Goal: Task Accomplishment & Management: Use online tool/utility

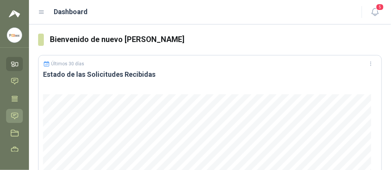
click at [12, 111] on link "Solicitudes" at bounding box center [14, 116] width 17 height 14
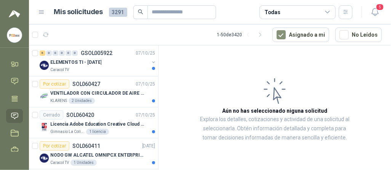
click at [270, 7] on div "Todas" at bounding box center [298, 12] width 76 height 14
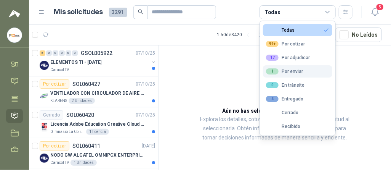
click at [288, 69] on div "1 Por enviar" at bounding box center [284, 71] width 37 height 6
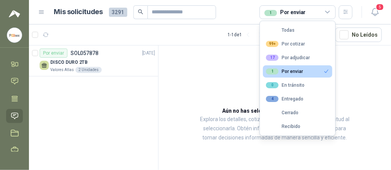
click at [87, 67] on div "2 Unidades" at bounding box center [89, 70] width 26 height 6
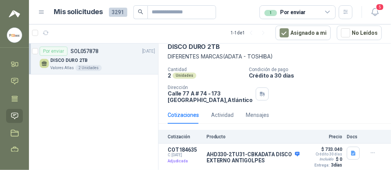
scroll to position [39, 0]
click at [270, 154] on button "Detalles" at bounding box center [282, 156] width 36 height 10
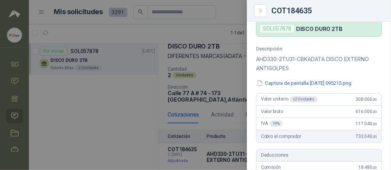
scroll to position [0, 0]
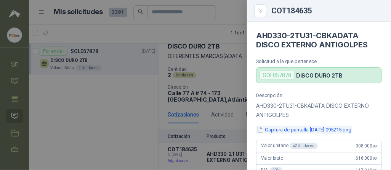
click at [278, 127] on button "Captura de pantalla 2025-09-29 095215.png" at bounding box center [304, 129] width 96 height 8
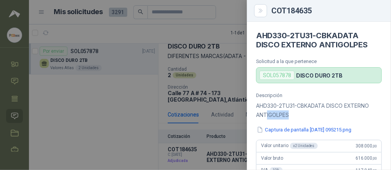
drag, startPoint x: 294, startPoint y: 115, endPoint x: 266, endPoint y: 112, distance: 27.6
click at [266, 112] on p "AHD330-2TU31-CBKADATA DISCO EXTERNO ANTIGOLPES" at bounding box center [319, 110] width 126 height 18
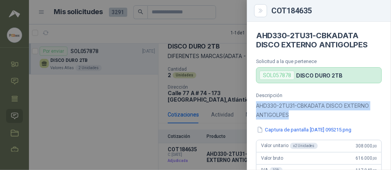
drag, startPoint x: 257, startPoint y: 105, endPoint x: 303, endPoint y: 118, distance: 47.7
click at [303, 118] on p "AHD330-2TU31-CBKADATA DISCO EXTERNO ANTIGOLPES" at bounding box center [319, 110] width 126 height 18
copy p "AHD330-2TU31-CBKADATA DISCO EXTERNO ANTIGOLPES"
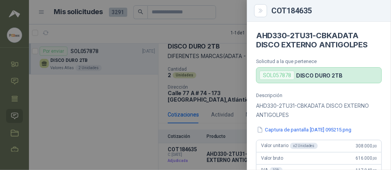
click at [149, 122] on div at bounding box center [195, 85] width 391 height 170
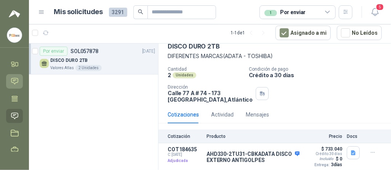
click at [15, 82] on icon at bounding box center [15, 81] width 8 height 8
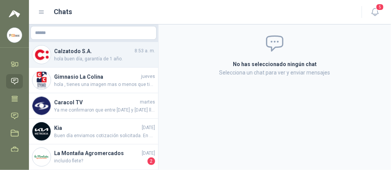
click at [79, 50] on h4 "Calzatodo S.A." at bounding box center [93, 51] width 79 height 8
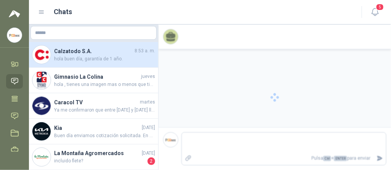
scroll to position [74, 0]
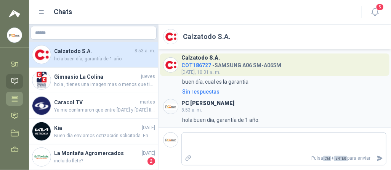
click at [13, 95] on icon at bounding box center [15, 99] width 8 height 8
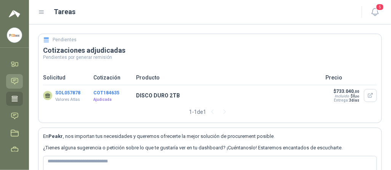
click at [16, 81] on icon at bounding box center [15, 81] width 8 height 8
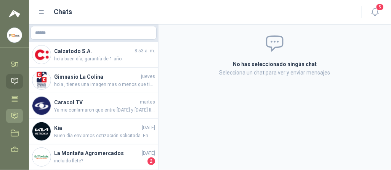
click at [16, 116] on icon at bounding box center [15, 116] width 8 height 8
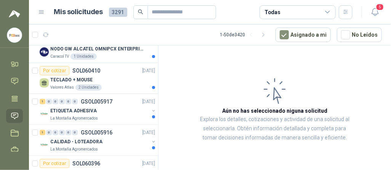
scroll to position [114, 0]
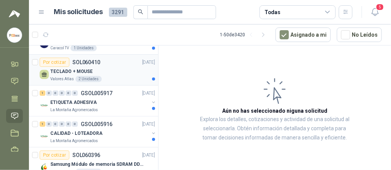
click at [97, 77] on div "2 Unidades" at bounding box center [89, 79] width 26 height 6
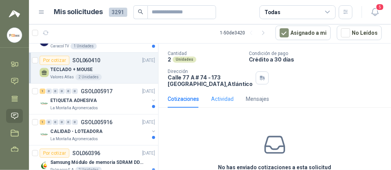
scroll to position [18, 0]
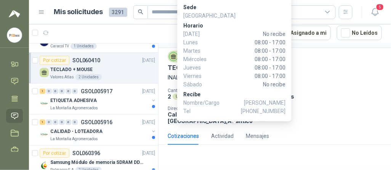
click at [237, 112] on p "Tel +57 3106872395" at bounding box center [234, 111] width 102 height 8
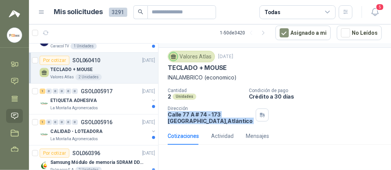
drag, startPoint x: 169, startPoint y: 112, endPoint x: 236, endPoint y: 121, distance: 67.7
click at [236, 121] on div "Dirección Calle 77 A # 74 - 173 Barranquilla , Atlántico" at bounding box center [205, 115] width 75 height 18
copy div "Calle 77 A # 74 - 173 Barranquilla , Atlántico"
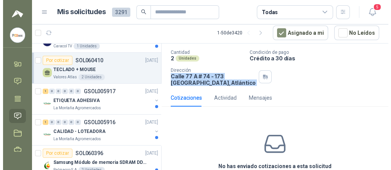
scroll to position [0, 0]
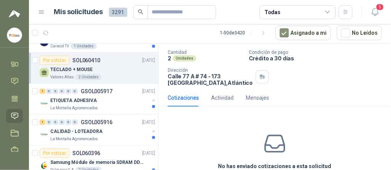
click at [299, 95] on div "Cotizaciones Actividad Mensajes" at bounding box center [275, 98] width 214 height 18
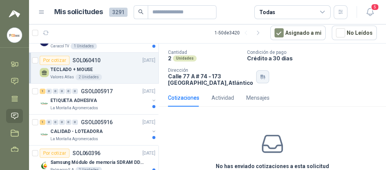
click at [228, 79] on body "[PERSON_NAME] PC QUICK Inicio Chat Tareas Solicitudes Licitaciones Negociacione…" at bounding box center [193, 85] width 386 height 170
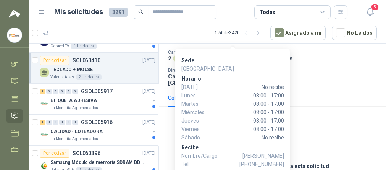
drag, startPoint x: 182, startPoint y: 78, endPoint x: 236, endPoint y: 93, distance: 56.6
click at [194, 79] on p "Horario" at bounding box center [232, 78] width 102 height 8
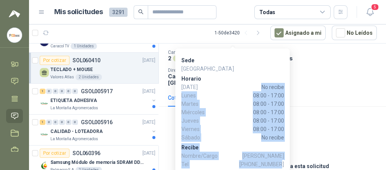
drag, startPoint x: 236, startPoint y: 93, endPoint x: 280, endPoint y: 163, distance: 82.4
click at [280, 163] on div "Sede Barranquilla Horario Domingo No recibe Lunes 08:00 - 17:00 Martes 08:00 - …" at bounding box center [232, 112] width 102 height 112
click at [282, 159] on span "[PERSON_NAME]" at bounding box center [263, 155] width 42 height 8
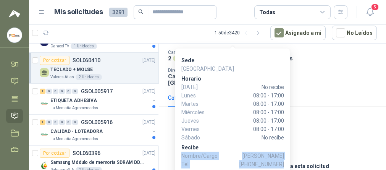
drag, startPoint x: 282, startPoint y: 163, endPoint x: 191, endPoint y: 153, distance: 92.1
click at [177, 151] on div "Sede Barranquilla Horario Domingo No recibe Lunes 08:00 - 17:00 Martes 08:00 - …" at bounding box center [232, 111] width 114 height 126
copy div "Nombre/Cargo Esteffany Caceres Tel +57 3106872395"
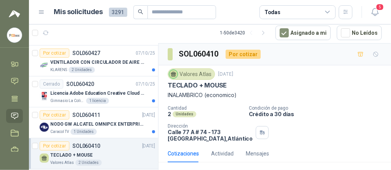
scroll to position [38, 0]
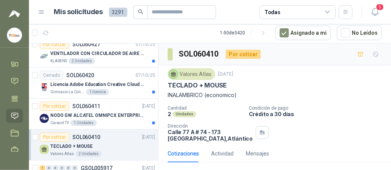
click at [19, 99] on ul "Inicio Chat Tareas Solicitudes Licitaciones Negociaciones Cotizar Órdenes de Co…" at bounding box center [14, 104] width 29 height 95
click at [14, 99] on icon at bounding box center [15, 99] width 8 height 8
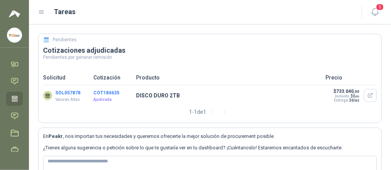
click at [104, 92] on button "COT184635" at bounding box center [106, 92] width 26 height 5
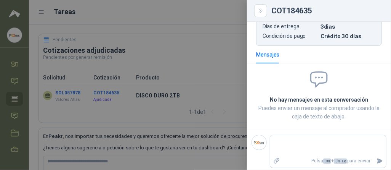
scroll to position [322, 0]
click at [177, 92] on div at bounding box center [195, 85] width 391 height 170
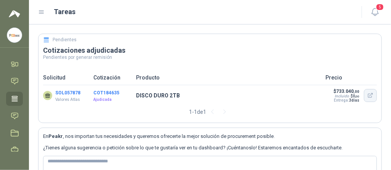
click at [368, 95] on icon "button" at bounding box center [371, 95] width 6 height 6
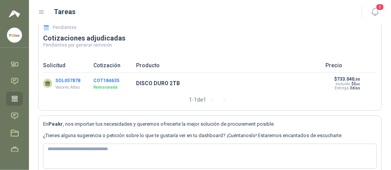
scroll to position [0, 0]
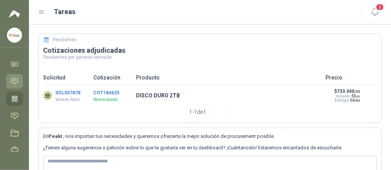
click at [17, 82] on icon at bounding box center [14, 81] width 6 height 6
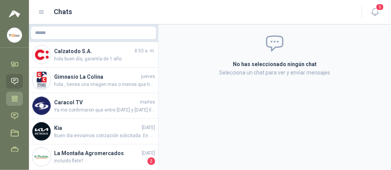
click at [17, 101] on icon at bounding box center [15, 99] width 8 height 8
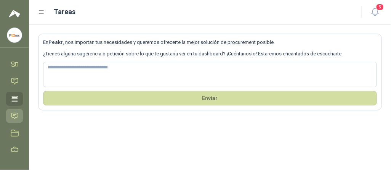
click at [17, 114] on icon at bounding box center [15, 116] width 8 height 8
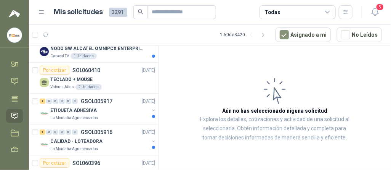
scroll to position [114, 0]
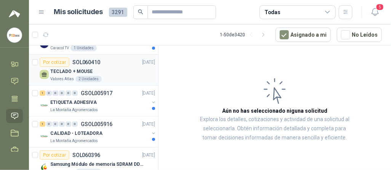
click at [85, 73] on p "TECLADO + MOUSE" at bounding box center [71, 71] width 42 height 7
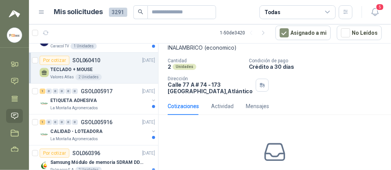
scroll to position [94, 0]
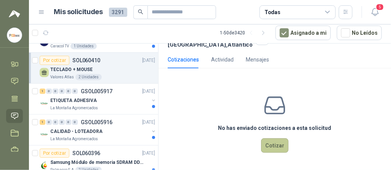
click at [272, 146] on button "Cotizar" at bounding box center [274, 145] width 27 height 14
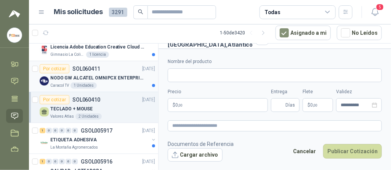
scroll to position [76, 0]
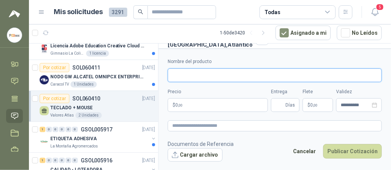
click at [196, 78] on input "Nombre del producto" at bounding box center [275, 75] width 214 height 14
paste input "**********"
type input "**********"
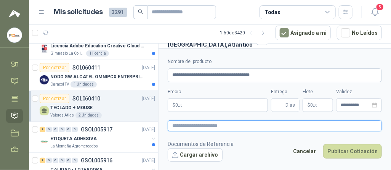
click at [207, 124] on textarea at bounding box center [275, 125] width 214 height 11
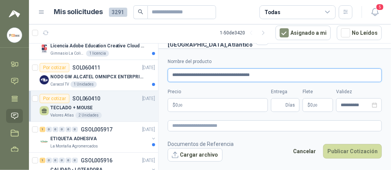
click at [174, 75] on input "**********" at bounding box center [275, 75] width 214 height 14
drag, startPoint x: 225, startPoint y: 73, endPoint x: 281, endPoint y: 73, distance: 56.4
click at [281, 73] on input "**********" at bounding box center [275, 75] width 214 height 14
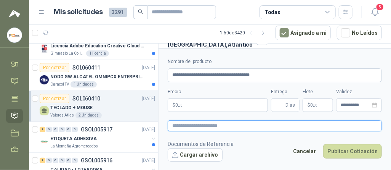
click at [191, 124] on textarea at bounding box center [275, 125] width 214 height 11
type textarea "*"
type textarea "***"
type textarea "****"
type textarea "*****"
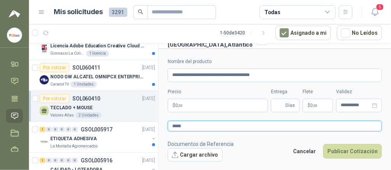
type textarea "******"
type textarea "*******"
type textarea "********"
type textarea "**********"
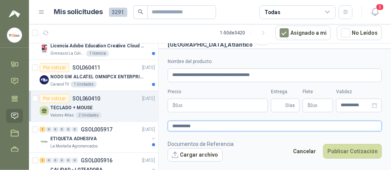
type textarea "**********"
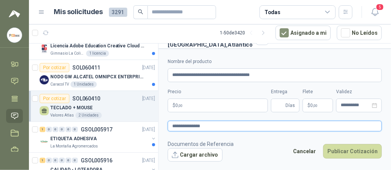
paste textarea "**********"
type textarea "**********"
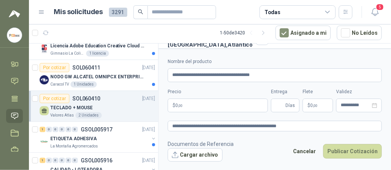
click at [223, 106] on body "[PERSON_NAME] PC QUICK Inicio Chat Tareas Solicitudes Licitaciones Negociacione…" at bounding box center [195, 85] width 391 height 170
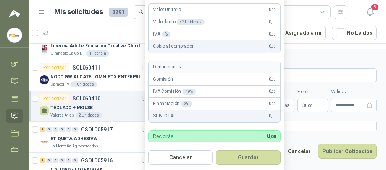
click at [305, 67] on div "**********" at bounding box center [272, 70] width 209 height 24
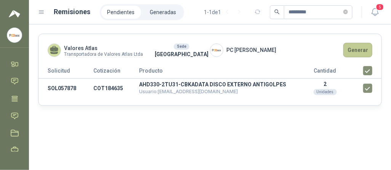
click at [355, 52] on button "Generar" at bounding box center [358, 50] width 29 height 14
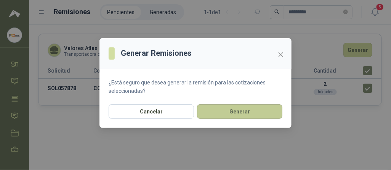
click at [211, 109] on button "Generar" at bounding box center [239, 111] width 85 height 14
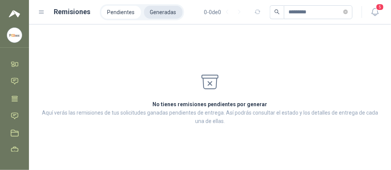
click at [153, 13] on li "Generadas" at bounding box center [163, 12] width 39 height 13
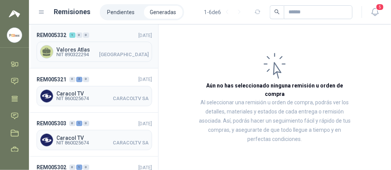
click at [110, 52] on span "NIT 890322294 [GEOGRAPHIC_DATA]" at bounding box center [102, 54] width 92 height 5
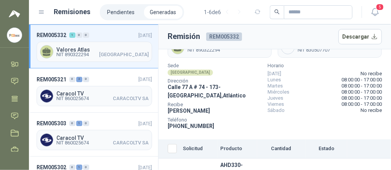
scroll to position [38, 0]
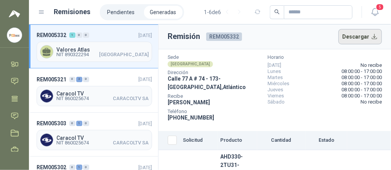
click at [348, 36] on button "Descargar" at bounding box center [361, 36] width 44 height 15
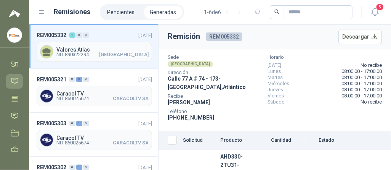
click at [16, 77] on icon at bounding box center [15, 81] width 8 height 8
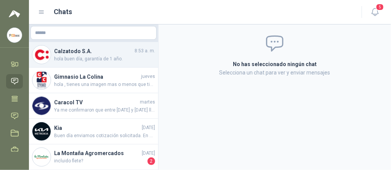
click at [96, 53] on h4 "Calzatodo S.A." at bounding box center [93, 51] width 79 height 8
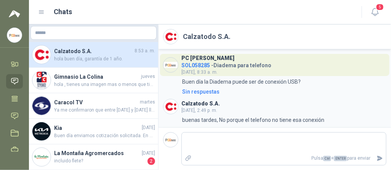
scroll to position [74, 0]
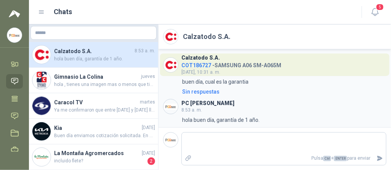
click at [12, 79] on icon at bounding box center [15, 81] width 8 height 8
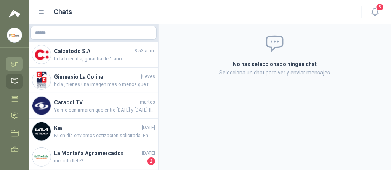
click at [12, 64] on icon at bounding box center [12, 63] width 3 height 2
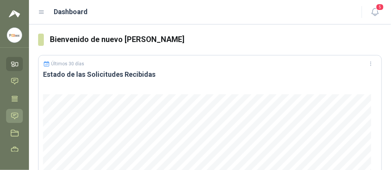
click at [14, 112] on icon at bounding box center [15, 116] width 8 height 8
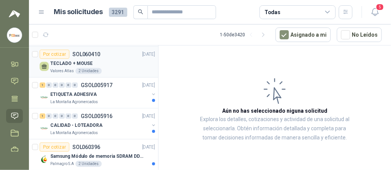
scroll to position [114, 0]
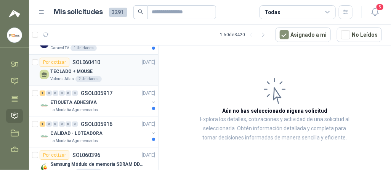
click at [65, 70] on p "TECLADO + MOUSE" at bounding box center [71, 71] width 42 height 7
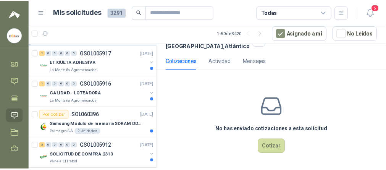
scroll to position [94, 0]
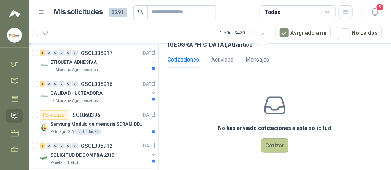
click at [278, 140] on button "Cotizar" at bounding box center [274, 145] width 27 height 14
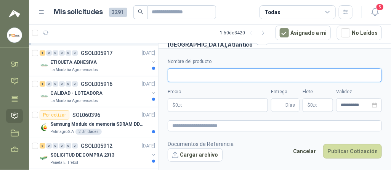
click at [189, 76] on input "Nombre del producto" at bounding box center [275, 75] width 214 height 14
paste input "**********"
type input "**********"
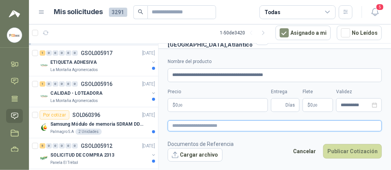
click at [196, 122] on textarea at bounding box center [275, 125] width 214 height 11
paste textarea "**********"
type textarea "**********"
click at [173, 124] on textarea "**********" at bounding box center [275, 126] width 214 height 11
type textarea "**********"
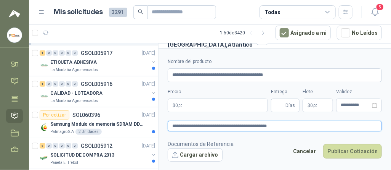
type textarea "**********"
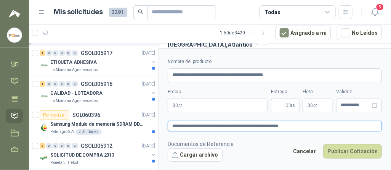
type textarea "**********"
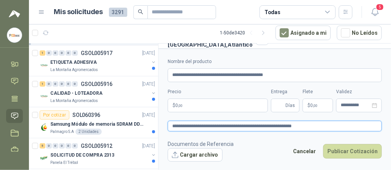
type textarea "**********"
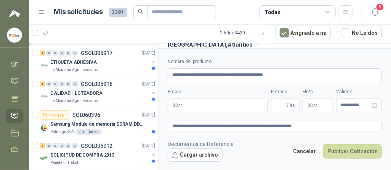
click at [201, 109] on body "[PERSON_NAME] PC QUICK Inicio Chat Tareas Solicitudes Licitaciones Negociacione…" at bounding box center [195, 85] width 391 height 170
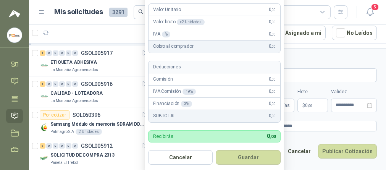
click at [180, 11] on div "Valor Unitario 0 ,00" at bounding box center [214, 10] width 132 height 12
click at [179, 11] on p "Valor Unitario" at bounding box center [167, 9] width 28 height 7
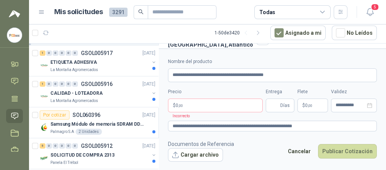
click at [313, 14] on div "Todas" at bounding box center [292, 12] width 76 height 14
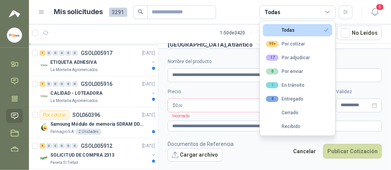
click at [213, 51] on form "**********" at bounding box center [275, 109] width 233 height 122
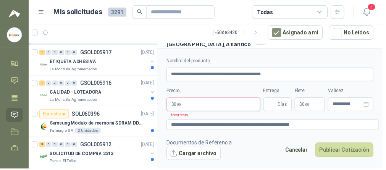
click at [197, 101] on p "$ 0 ,00" at bounding box center [215, 105] width 95 height 14
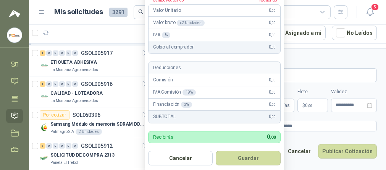
scroll to position [2, 0]
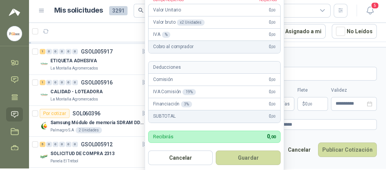
click at [178, 133] on div "Recibirás 0 ,00" at bounding box center [214, 136] width 132 height 12
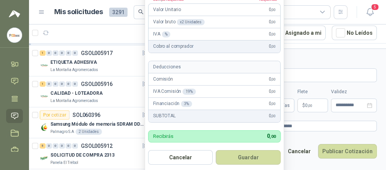
click at [178, 35] on div "IVA % 0 ,00" at bounding box center [214, 34] width 132 height 12
click at [181, 16] on div "Valor bruto x 2 Unidades 0 ,00" at bounding box center [214, 22] width 132 height 12
click at [181, 13] on div "Valor Unitario 0 ,00" at bounding box center [214, 10] width 132 height 12
click at [183, 18] on div "Valor bruto x 2 Unidades 0 ,00" at bounding box center [214, 22] width 132 height 12
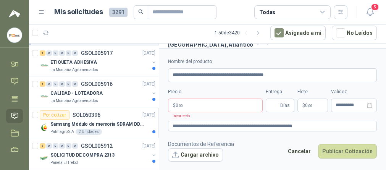
click at [324, 63] on label "Nombre del producto" at bounding box center [272, 61] width 209 height 7
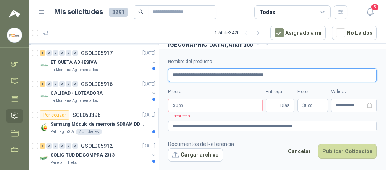
click at [324, 68] on input "**********" at bounding box center [272, 75] width 209 height 14
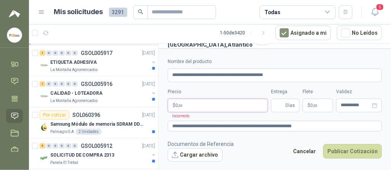
click at [230, 106] on body "[PERSON_NAME] PC QUICK Inicio Chat Tareas Solicitudes Licitaciones Negociacione…" at bounding box center [195, 85] width 391 height 170
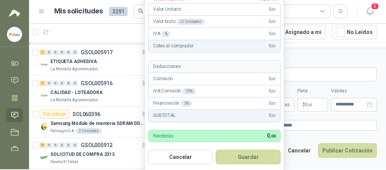
scroll to position [1, 0]
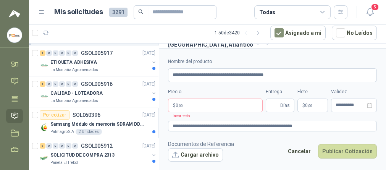
click at [306, 83] on div "**********" at bounding box center [272, 85] width 209 height 54
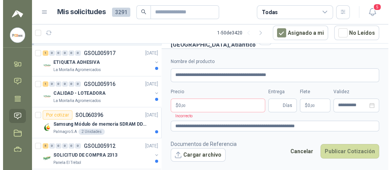
scroll to position [0, 0]
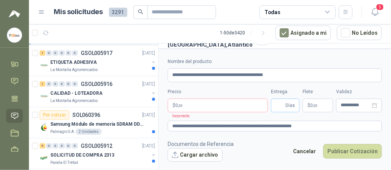
click at [288, 105] on span "Días" at bounding box center [291, 105] width 10 height 13
type input "*"
click at [244, 107] on body "[PERSON_NAME] PC QUICK Inicio Chat Tareas Solicitudes Licitaciones Negociacione…" at bounding box center [195, 85] width 391 height 170
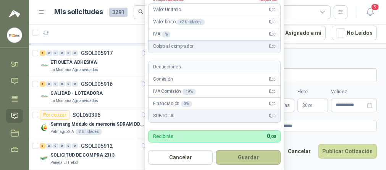
click at [233, 158] on button "Guardar" at bounding box center [247, 157] width 65 height 14
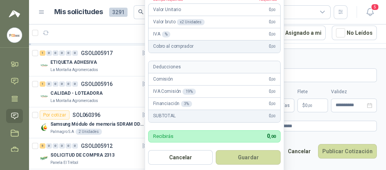
click at [232, 85] on div "IVA Comisión 19 % 0 ,00" at bounding box center [214, 91] width 132 height 12
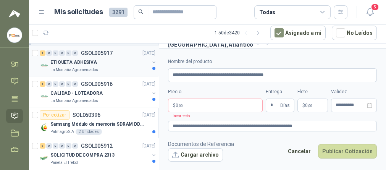
click at [143, 67] on div "La Montaña Agromercados" at bounding box center [99, 70] width 99 height 6
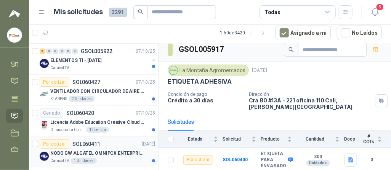
click at [108, 153] on p "NODO GW ALCATEL OMNIPCX ENTERPRISE SIP" at bounding box center [97, 152] width 95 height 7
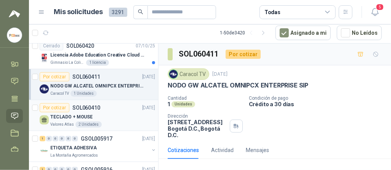
scroll to position [76, 0]
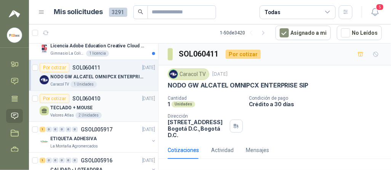
click at [79, 113] on div "2 Unidades" at bounding box center [89, 115] width 26 height 6
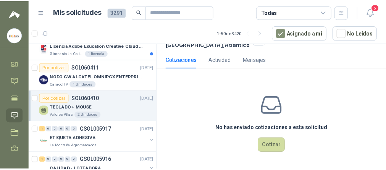
scroll to position [94, 0]
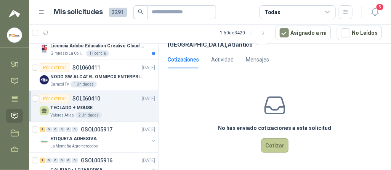
click at [270, 142] on button "Cotizar" at bounding box center [274, 145] width 27 height 14
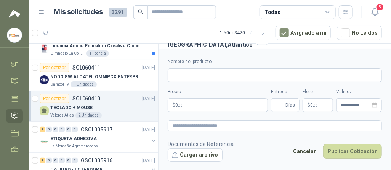
click at [201, 108] on body "[PERSON_NAME] PC QUICK Inicio Chat Tareas Solicitudes Licitaciones Negociacione…" at bounding box center [195, 85] width 391 height 170
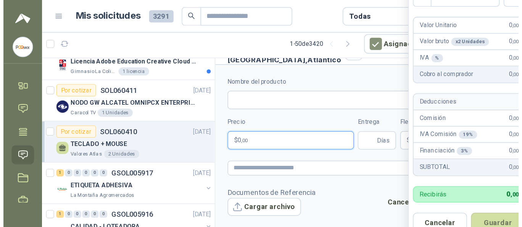
scroll to position [32, 0]
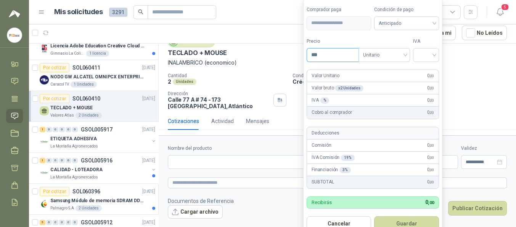
click at [320, 58] on input "***" at bounding box center [332, 54] width 51 height 13
click at [384, 21] on span "Anticipado" at bounding box center [407, 23] width 56 height 11
type input "********"
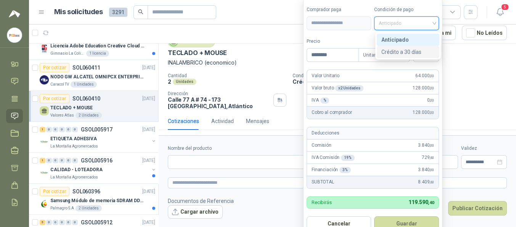
click at [383, 50] on div "Crédito a 30 días" at bounding box center [407, 52] width 53 height 8
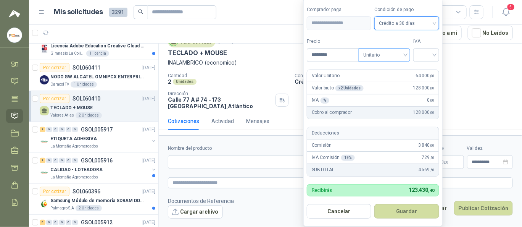
click at [387, 53] on span "Unitario" at bounding box center [384, 54] width 42 height 11
click at [391, 50] on input "search" at bounding box center [426, 53] width 17 height 11
click at [391, 67] on div "19%" at bounding box center [427, 71] width 23 height 12
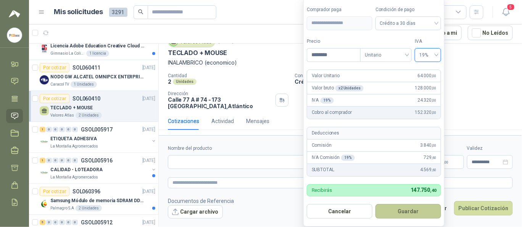
click at [391, 169] on button "Guardar" at bounding box center [408, 211] width 66 height 14
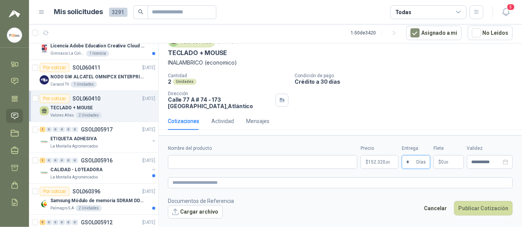
type input "*"
paste input "**********"
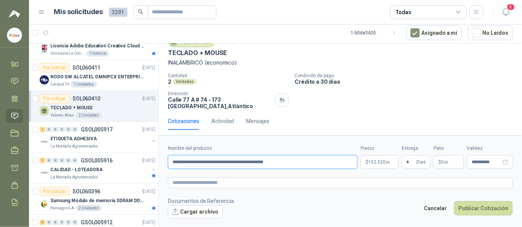
type input "**********"
click at [180, 169] on textarea at bounding box center [340, 182] width 345 height 11
paste textarea "**********"
type textarea "**********"
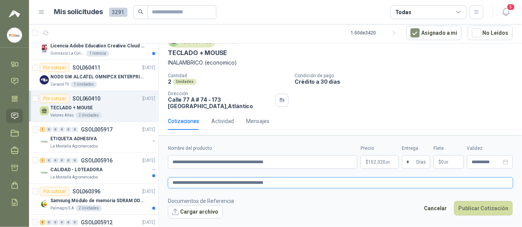
click at [172, 169] on textarea "**********" at bounding box center [340, 182] width 345 height 11
type textarea "**********"
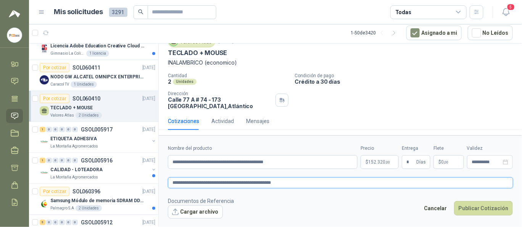
type textarea "**********"
click at [185, 169] on button "Cargar archivo" at bounding box center [195, 212] width 55 height 14
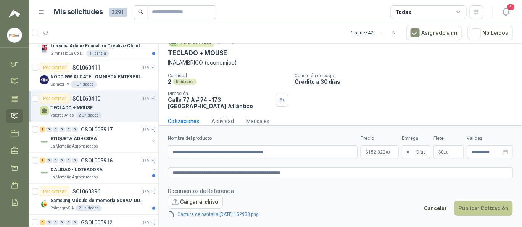
click at [391, 169] on button "Publicar Cotización" at bounding box center [483, 208] width 59 height 14
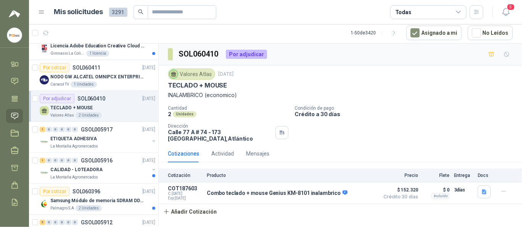
scroll to position [0, 0]
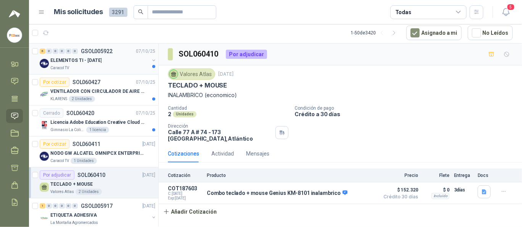
click at [92, 65] on div "Caracol TV" at bounding box center [99, 68] width 99 height 6
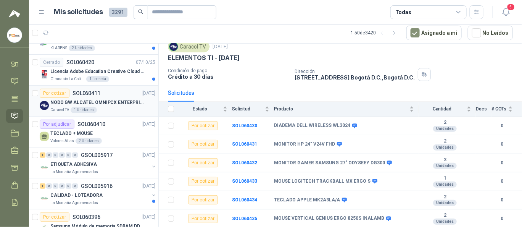
scroll to position [102, 0]
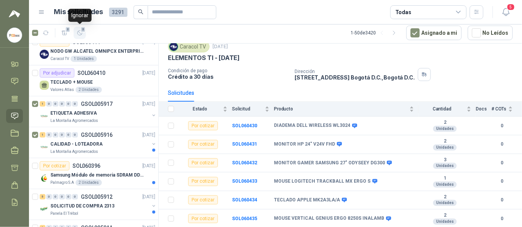
click at [78, 31] on icon "button" at bounding box center [79, 33] width 5 height 5
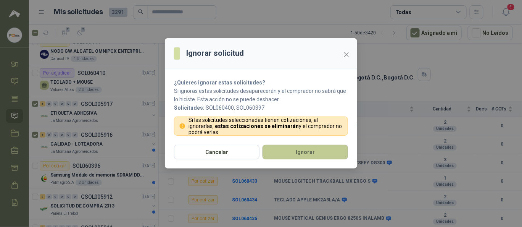
click at [280, 157] on button "Ignorar" at bounding box center [304, 152] width 85 height 14
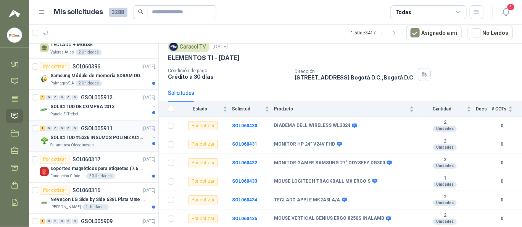
scroll to position [153, 0]
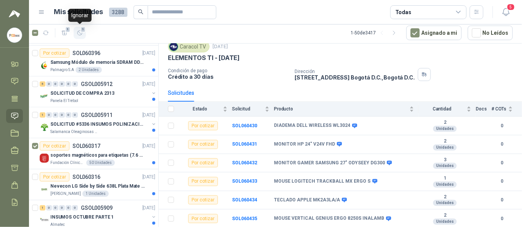
click at [80, 33] on icon "button" at bounding box center [80, 33] width 6 height 6
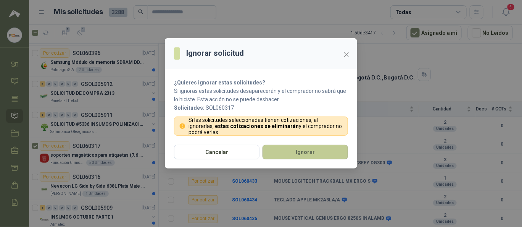
click at [274, 148] on button "Ignorar" at bounding box center [304, 152] width 85 height 14
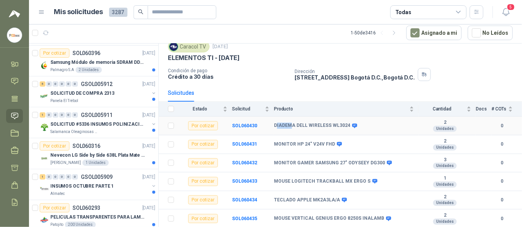
drag, startPoint x: 276, startPoint y: 122, endPoint x: 306, endPoint y: 124, distance: 30.5
click at [305, 124] on b "DIADEMA DELL WIRELESS WL3024" at bounding box center [312, 125] width 76 height 6
click at [316, 124] on b "DIADEMA DELL WIRELESS WL3024" at bounding box center [312, 125] width 76 height 6
click at [328, 124] on b "DIADEMA DELL WIRELESS WL3024" at bounding box center [312, 125] width 76 height 6
click at [339, 124] on b "DIADEMA DELL WIRELESS WL3024" at bounding box center [312, 125] width 76 height 6
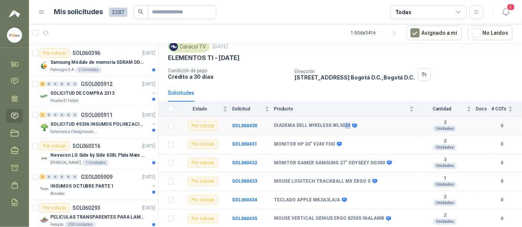
drag, startPoint x: 341, startPoint y: 124, endPoint x: 345, endPoint y: 124, distance: 4.6
click at [345, 124] on b "DIADEMA DELL WIRELESS WL3024" at bounding box center [312, 125] width 76 height 6
drag, startPoint x: 318, startPoint y: 124, endPoint x: 288, endPoint y: 125, distance: 30.1
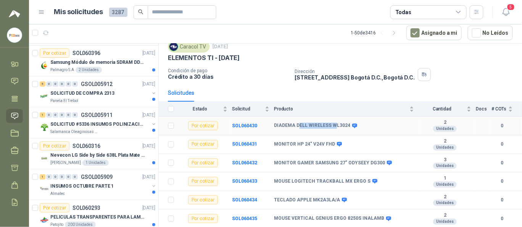
click at [294, 124] on b "DIADEMA DELL WIRELESS WL3024" at bounding box center [312, 125] width 76 height 6
click at [281, 125] on b "DIADEMA DELL WIRELESS WL3024" at bounding box center [312, 125] width 76 height 6
click at [271, 125] on td "SOL060430" at bounding box center [253, 125] width 42 height 19
click at [274, 125] on b "DIADEMA DELL WIRELESS WL3024" at bounding box center [312, 125] width 76 height 6
click at [299, 125] on b "DIADEMA DELL WIRELESS WL3024" at bounding box center [312, 125] width 76 height 6
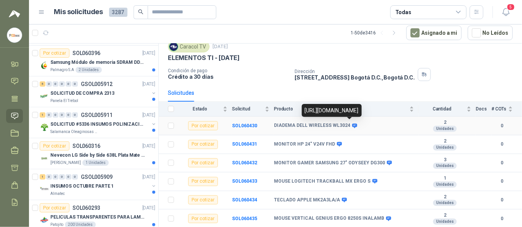
click at [349, 124] on div "DIADEMA DELL WIRELESS WL3024" at bounding box center [315, 125] width 82 height 6
click at [342, 124] on b "DIADEMA DELL WIRELESS WL3024" at bounding box center [312, 125] width 76 height 6
drag, startPoint x: 341, startPoint y: 124, endPoint x: 315, endPoint y: 124, distance: 26.7
click at [315, 124] on b "DIADEMA DELL WIRELESS WL3024" at bounding box center [312, 125] width 76 height 6
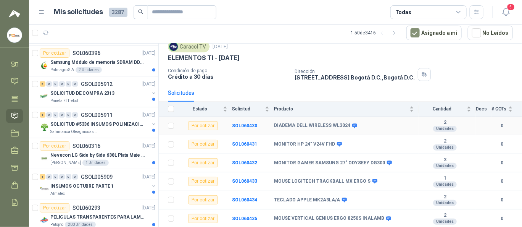
click at [315, 124] on b "DIADEMA DELL WIRELESS WL3024" at bounding box center [312, 125] width 76 height 6
click at [275, 124] on b "DIADEMA DELL WIRELESS WL3024" at bounding box center [312, 125] width 76 height 6
drag, startPoint x: 320, startPoint y: 124, endPoint x: 350, endPoint y: 123, distance: 30.5
click at [350, 123] on div "DIADEMA DELL WIRELESS WL3024" at bounding box center [315, 125] width 82 height 6
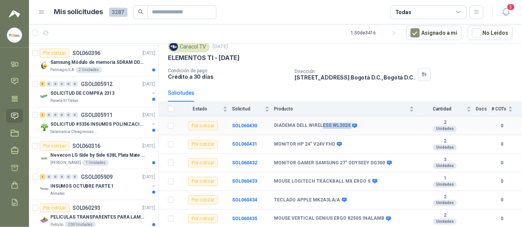
click at [352, 123] on icon at bounding box center [355, 126] width 6 height 6
drag, startPoint x: 350, startPoint y: 123, endPoint x: 262, endPoint y: 127, distance: 88.2
click at [262, 127] on tr "Por cotizar SOL060430 DIADEMA DELL WIRELESS WL3024 2 Unidades 0" at bounding box center [340, 125] width 363 height 19
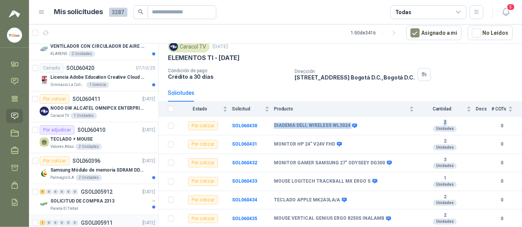
scroll to position [0, 0]
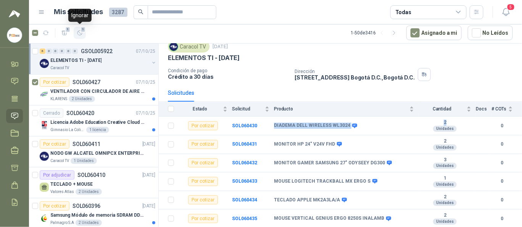
click at [82, 29] on span "1" at bounding box center [82, 29] width 5 height 6
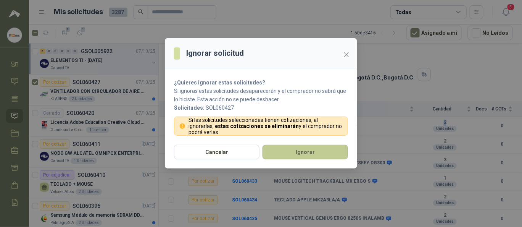
click at [291, 153] on button "Ignorar" at bounding box center [304, 152] width 85 height 14
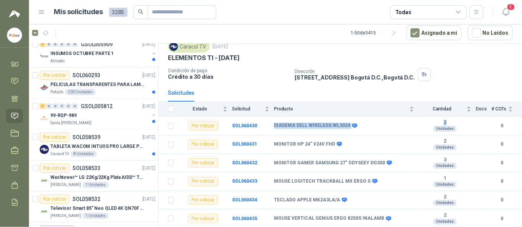
scroll to position [305, 0]
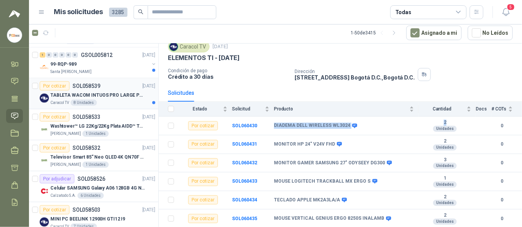
click at [73, 100] on div "8 Unidades" at bounding box center [84, 103] width 26 height 6
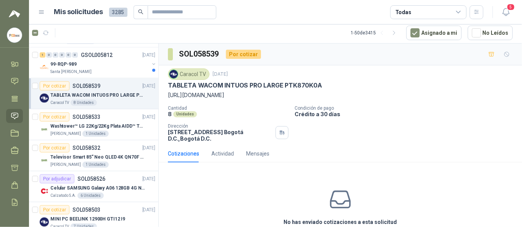
drag, startPoint x: 170, startPoint y: 83, endPoint x: 436, endPoint y: 93, distance: 266.8
click at [391, 93] on div "Caracol TV [DATE] TABLETA WACOM INTUOS PRO LARGE PTK870K0A [URL][DOMAIN_NAME]" at bounding box center [340, 83] width 345 height 31
copy div "TABLETA WACOM INTUOS PRO LARGE PTK870K0A [URL][DOMAIN_NAME]"
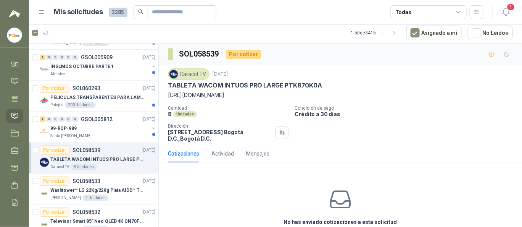
scroll to position [254, 0]
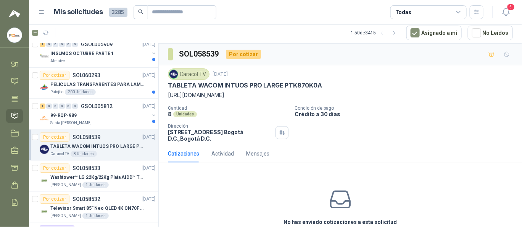
click at [106, 151] on div "Caracol TV 8 Unidades" at bounding box center [102, 154] width 105 height 6
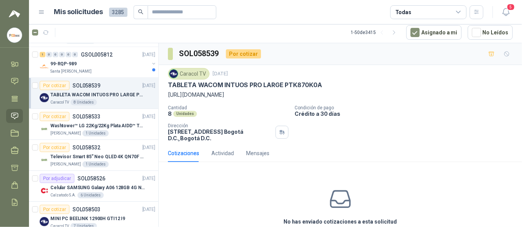
click at [106, 95] on p "TABLETA WACOM INTUOS PRO LARGE PTK870K0A" at bounding box center [97, 94] width 95 height 7
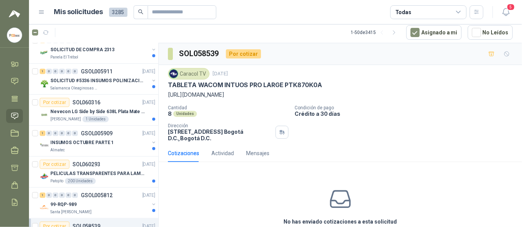
scroll to position [0, 0]
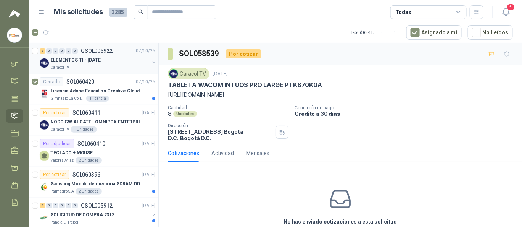
click at [88, 60] on p "ELEMENTOS TI - [DATE]" at bounding box center [75, 59] width 51 height 7
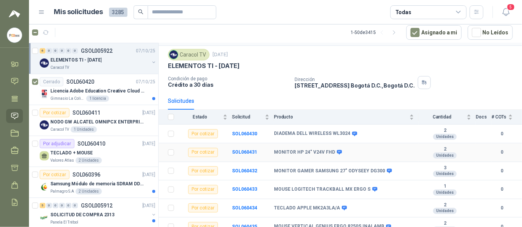
scroll to position [29, 0]
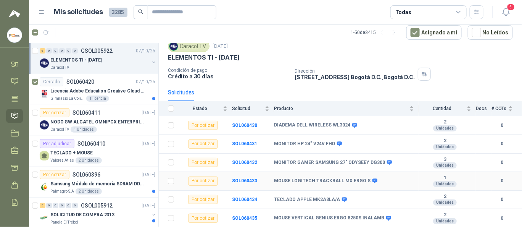
click at [275, 169] on b "MOUSE LOGITECH TRACKBALL MX ERGO S" at bounding box center [322, 181] width 96 height 6
drag, startPoint x: 275, startPoint y: 179, endPoint x: 336, endPoint y: 176, distance: 60.7
click at [334, 169] on td "MOUSE LOGITECH TRACKBALL MX ERGO S" at bounding box center [346, 181] width 145 height 19
drag, startPoint x: 339, startPoint y: 176, endPoint x: 360, endPoint y: 177, distance: 20.6
click at [360, 169] on td "MOUSE LOGITECH TRACKBALL MX ERGO S" at bounding box center [346, 181] width 145 height 19
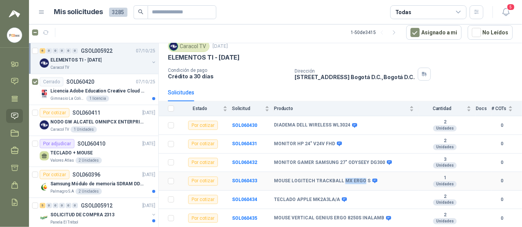
click at [360, 169] on b "MOUSE LOGITECH TRACKBALL MX ERGO S" at bounding box center [322, 181] width 96 height 6
click at [286, 169] on td "MOUSE LOGITECH TRACKBALL MX ERGO S" at bounding box center [346, 181] width 145 height 19
click at [280, 169] on b "MOUSE LOGITECH TRACKBALL MX ERGO S" at bounding box center [322, 181] width 96 height 6
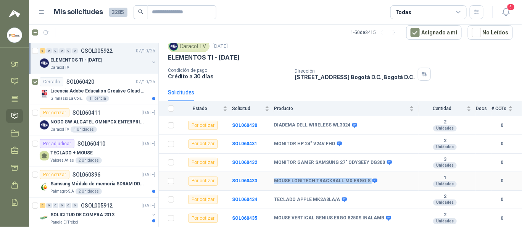
copy div "MOUSE LOGITECH TRACKBALL MX ERGO S"
click at [275, 159] on b "MONITOR GAMER SAMSUNG 27" ODYSEEY DG300" at bounding box center [329, 162] width 111 height 6
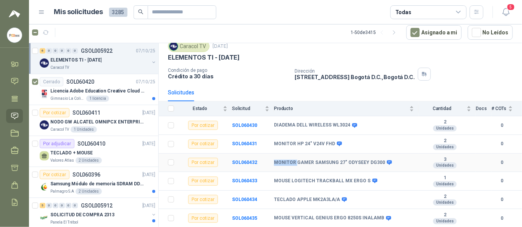
click at [275, 159] on b "MONITOR GAMER SAMSUNG 27" ODYSEEY DG300" at bounding box center [329, 162] width 111 height 6
copy div "MONITOR GAMER SAMSUNG 27" ODYSEEY DG300"
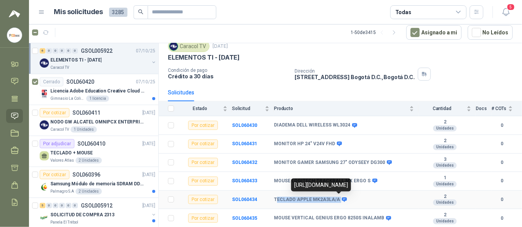
drag, startPoint x: 275, startPoint y: 195, endPoint x: 340, endPoint y: 198, distance: 64.5
click at [340, 169] on div "TECLADO APPLE MK2A3LA/A" at bounding box center [310, 199] width 72 height 6
copy div "ECLADO APPLE MK2A3LA/A"
